Goal: Information Seeking & Learning: Learn about a topic

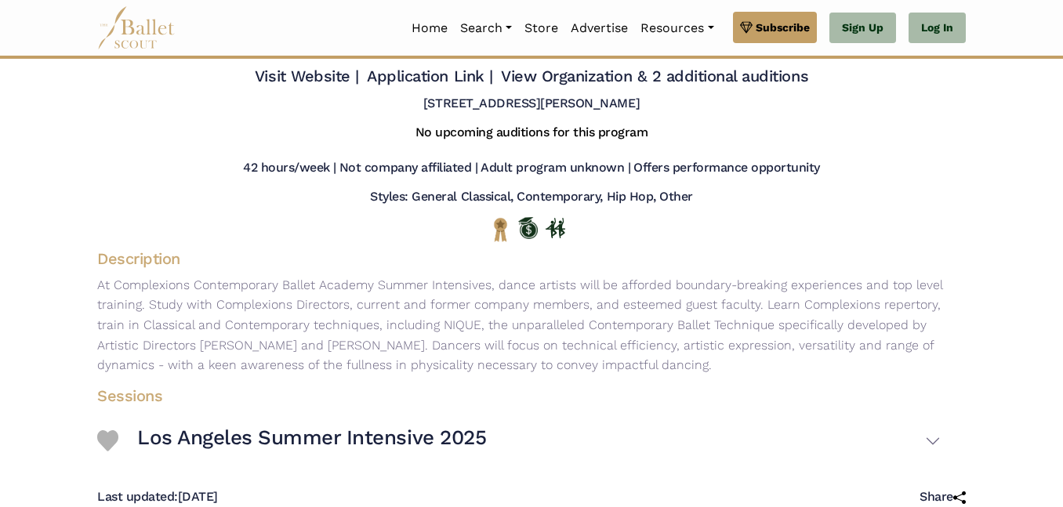
scroll to position [82, 0]
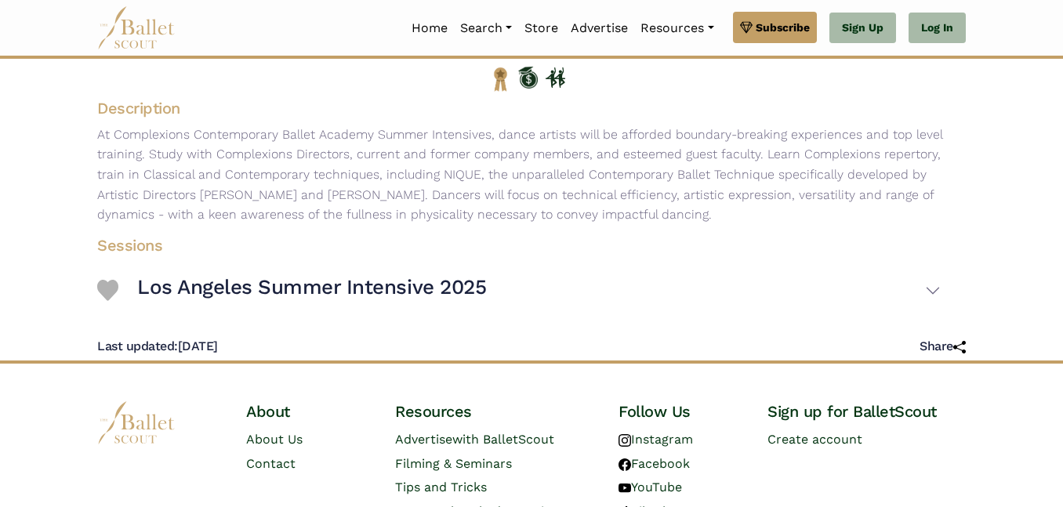
scroll to position [304, 0]
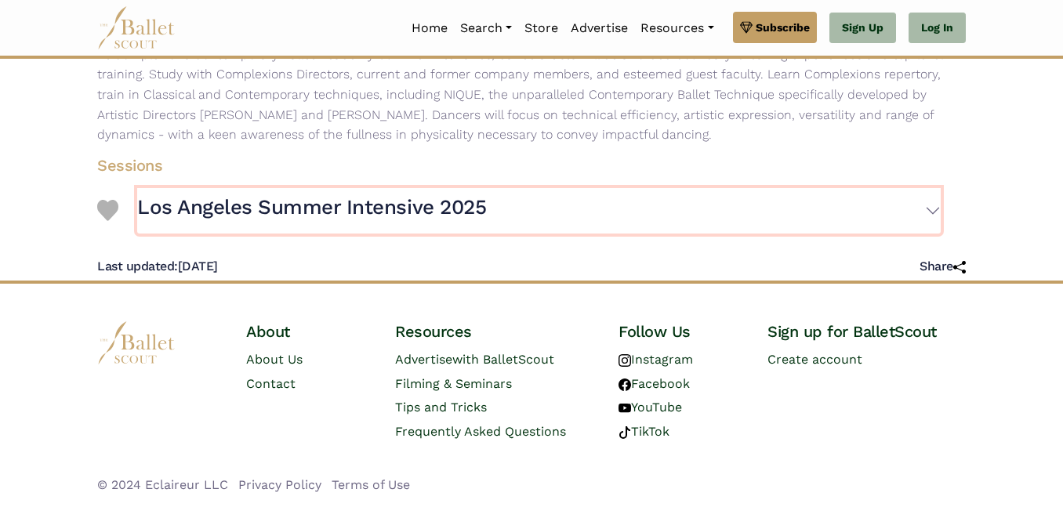
click at [940, 217] on button "Los Angeles Summer Intensive 2025" at bounding box center [539, 210] width 804 height 45
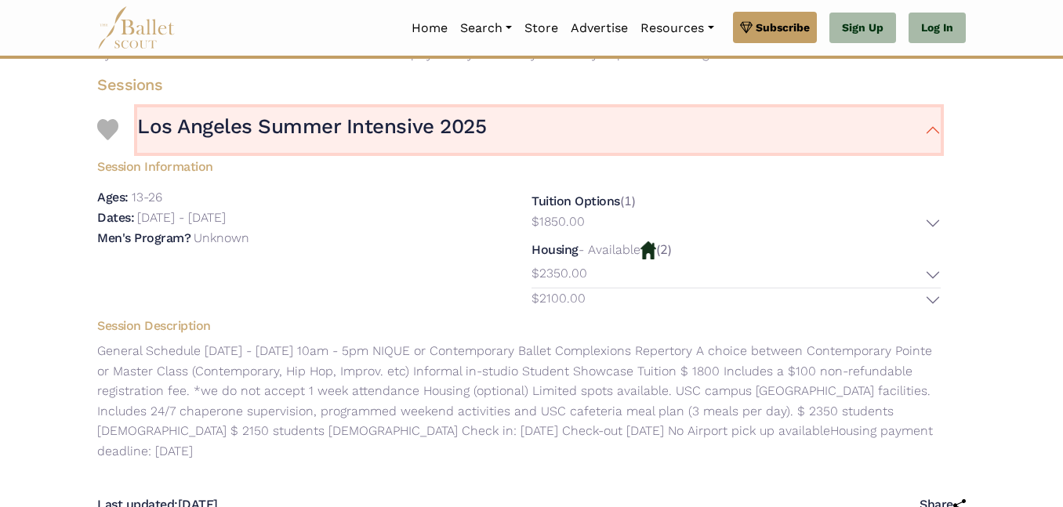
scroll to position [384, 0]
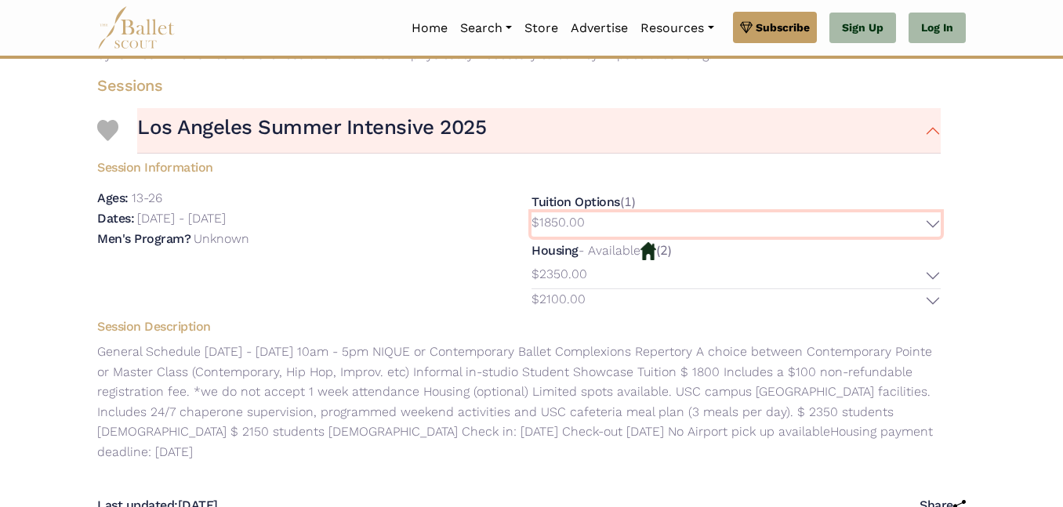
click at [933, 227] on button "$1850.00" at bounding box center [736, 224] width 409 height 24
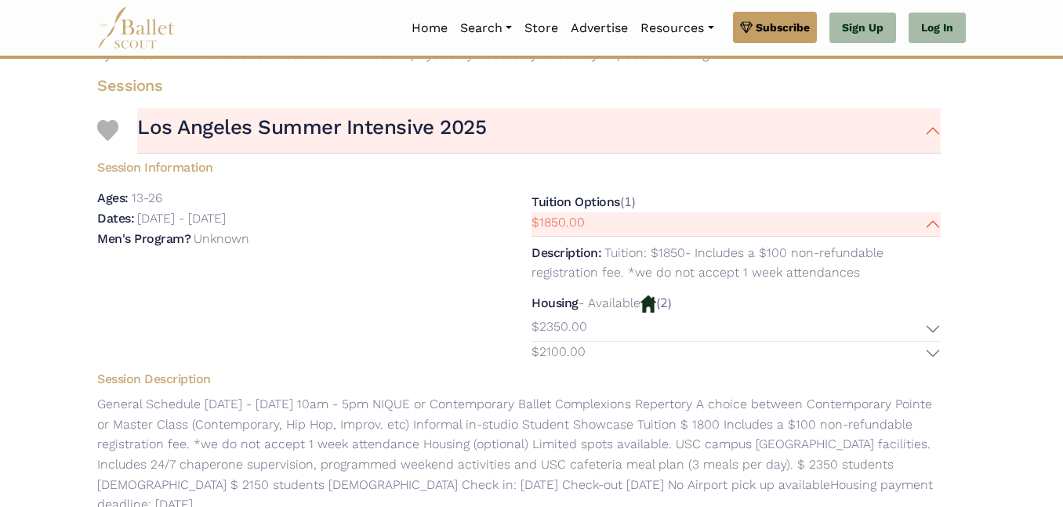
click at [1020, 296] on body "Premium Feature Make this audition season count. Upgrade to premium for access …" at bounding box center [531, 208] width 1063 height 1184
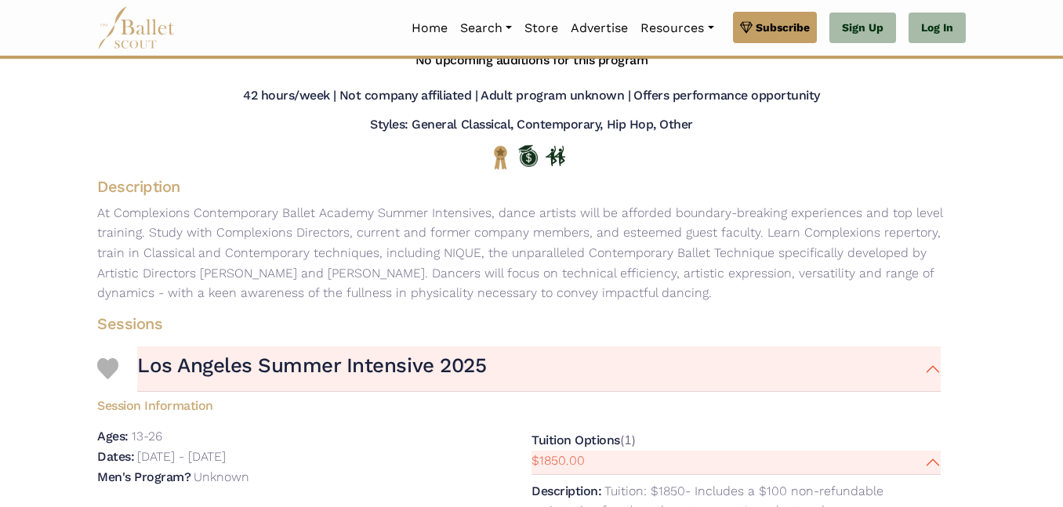
scroll to position [0, 0]
